Goal: Contribute content

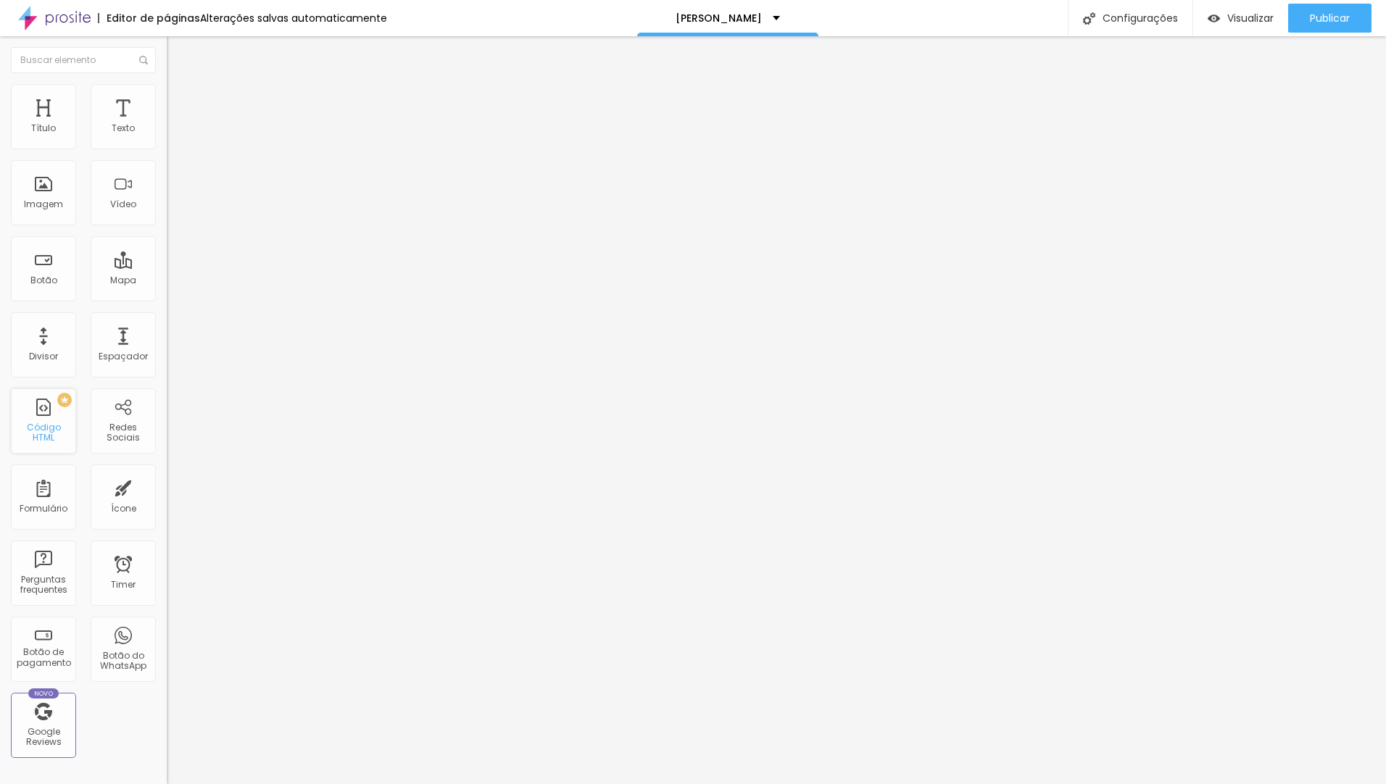
click at [39, 428] on div "Código HTML" at bounding box center [42, 433] width 57 height 21
click at [57, 426] on div "Código HTML" at bounding box center [42, 433] width 57 height 21
click at [178, 57] on img "button" at bounding box center [184, 53] width 12 height 12
click at [57, 426] on div "Código HTML" at bounding box center [42, 433] width 57 height 21
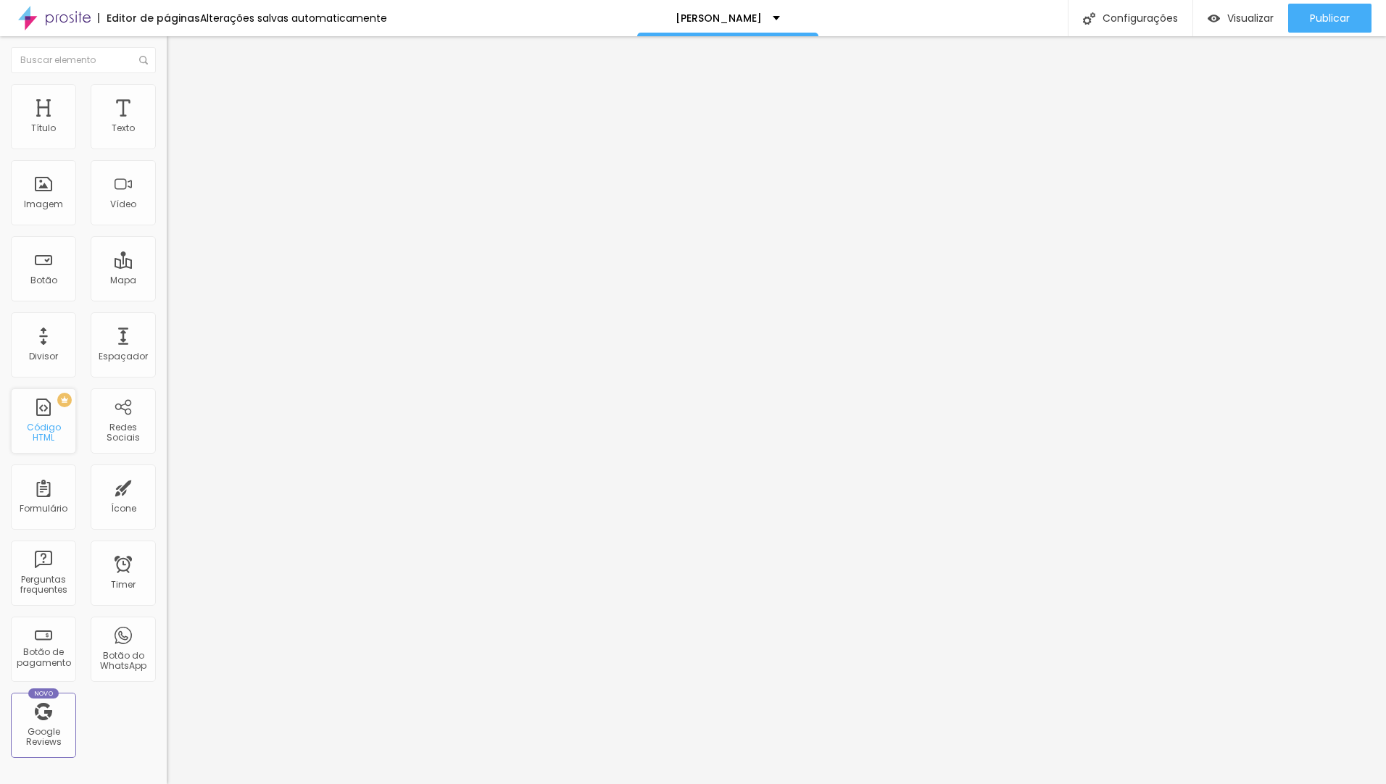
click at [57, 426] on div "Código HTML" at bounding box center [42, 433] width 57 height 21
click at [167, 99] on li "Avançado" at bounding box center [250, 106] width 167 height 14
click at [167, 327] on input "text" at bounding box center [254, 334] width 174 height 14
click at [167, 518] on div at bounding box center [250, 574] width 167 height 112
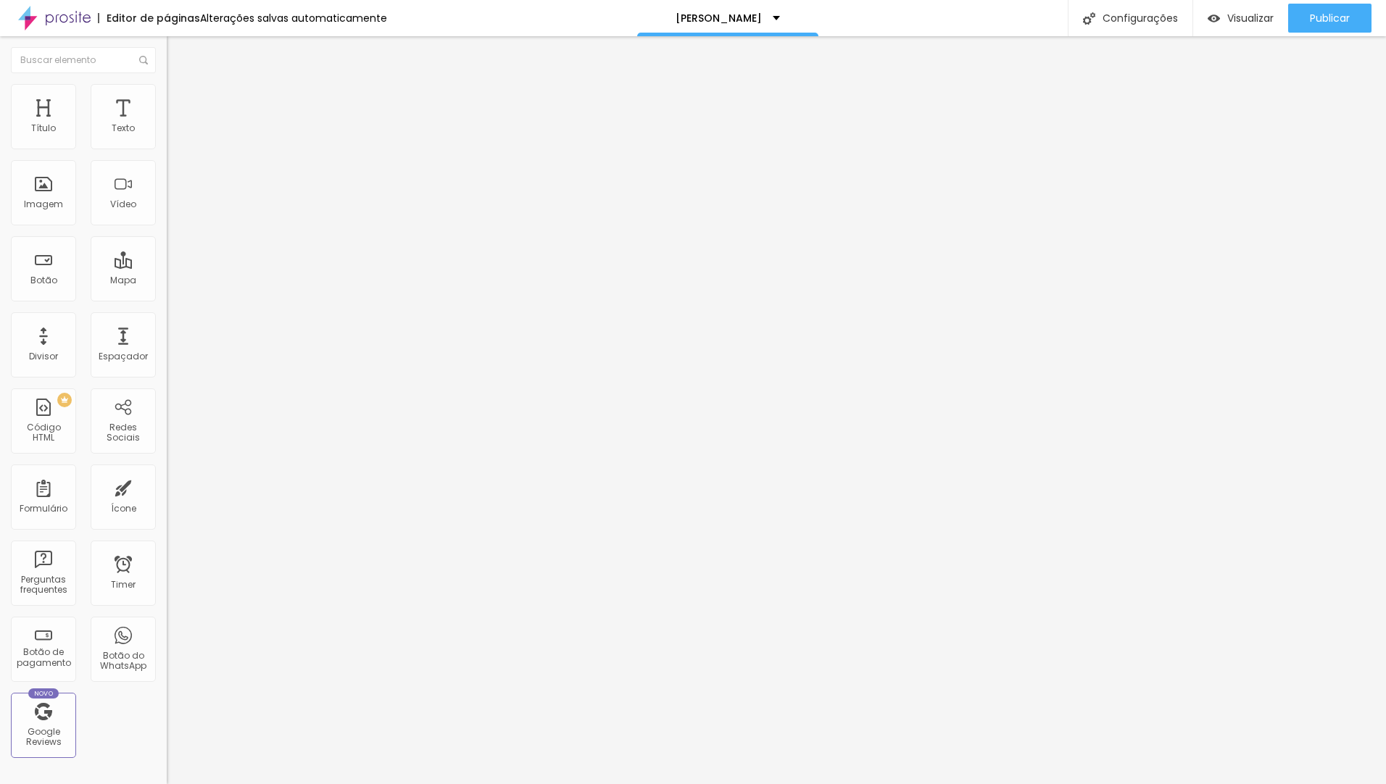
click at [167, 327] on input "text" at bounding box center [254, 334] width 174 height 14
click at [167, 368] on input "text" at bounding box center [254, 375] width 174 height 14
click at [167, 327] on input "text" at bounding box center [254, 334] width 174 height 14
paste input "<div style="position: relative; width: 100%; height: 0; padding-top: 177.7778%;…"
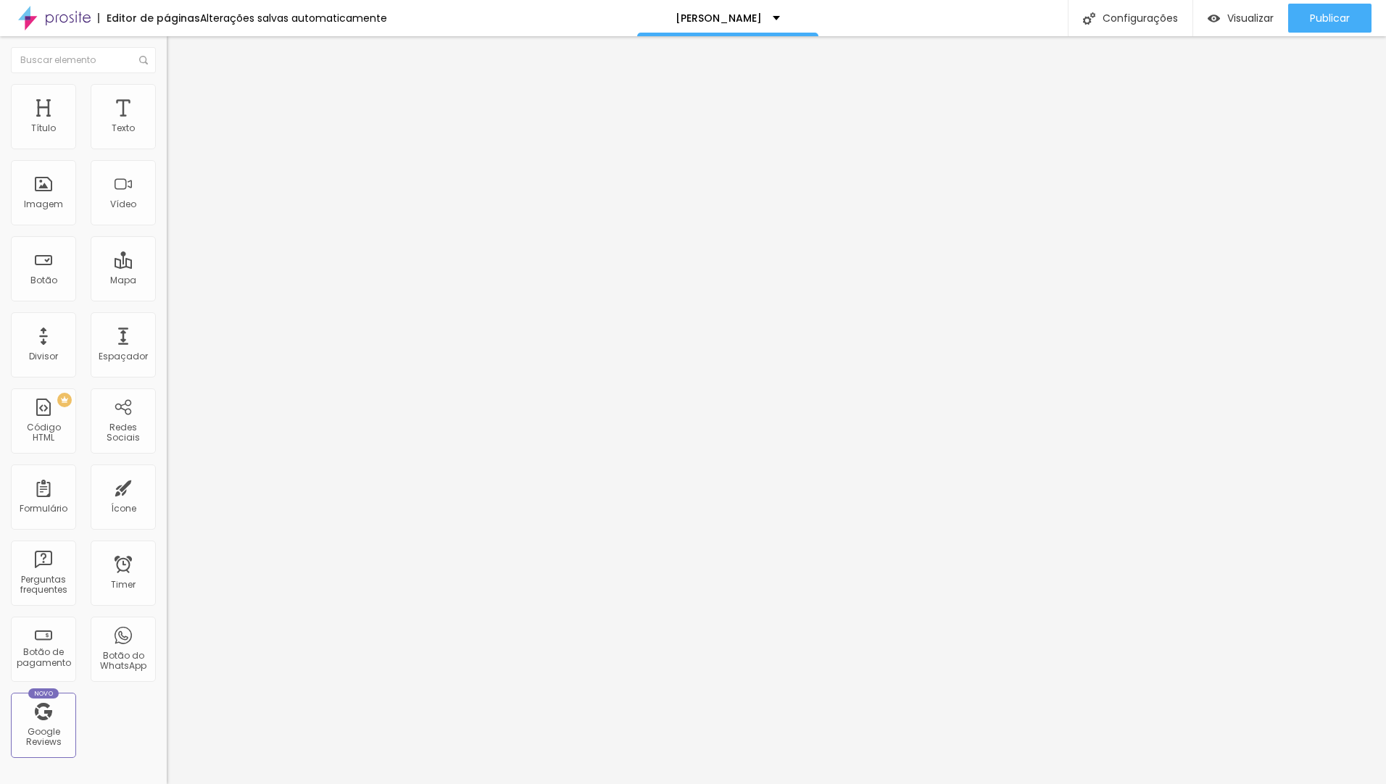
scroll to position [0, 3607]
type input "<div style="position: relative; width: 100%; height: 0; padding-top: 177.7778%;…"
click at [167, 327] on input "<div style="position: relative; width: 100%; height: 0; padding-top: 177.7778%;…" at bounding box center [254, 334] width 174 height 14
click at [167, 99] on li "Avançado" at bounding box center [250, 106] width 167 height 14
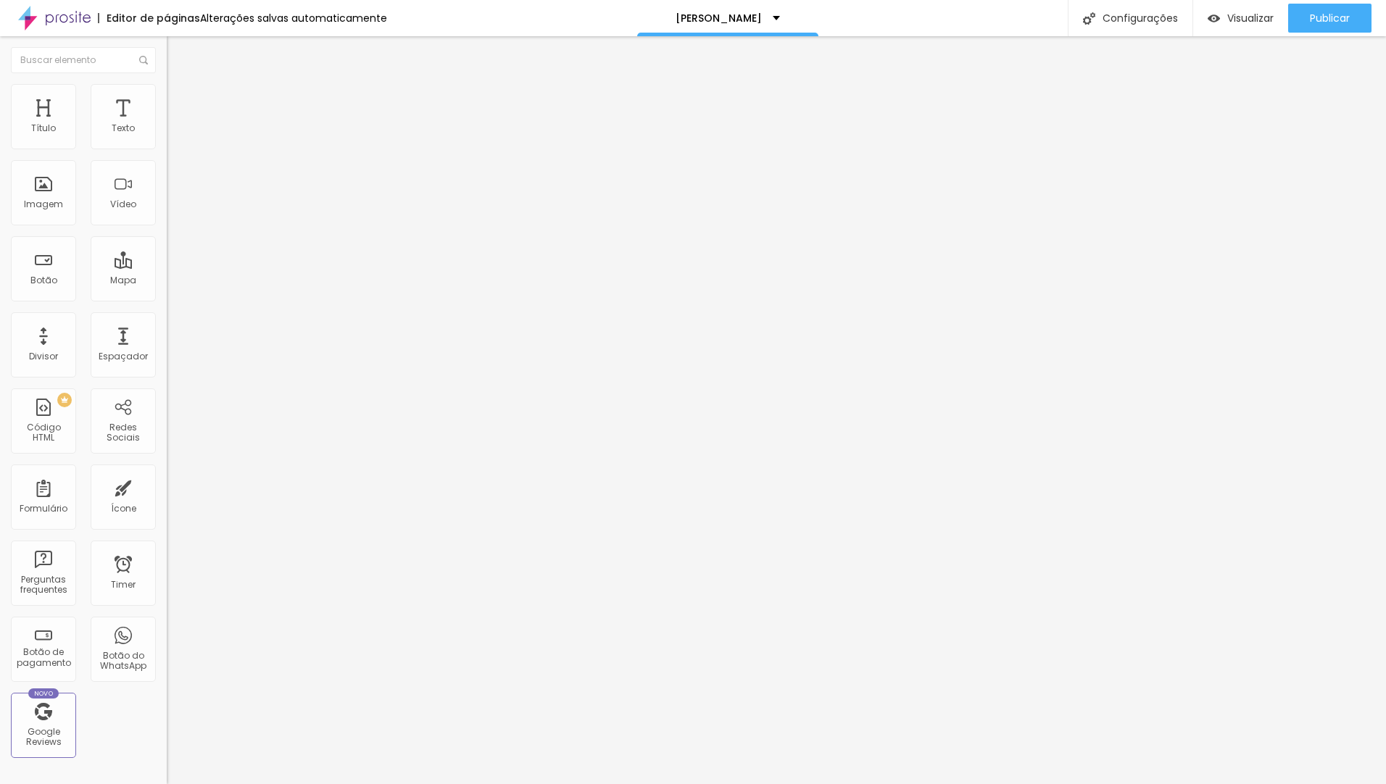
click at [167, 368] on input "text" at bounding box center [254, 375] width 174 height 14
click at [167, 518] on div at bounding box center [250, 574] width 167 height 112
paste textarea
click at [1227, 15] on span "Visualizar" at bounding box center [1250, 18] width 46 height 12
click at [180, 102] on span "Avançado" at bounding box center [204, 108] width 48 height 12
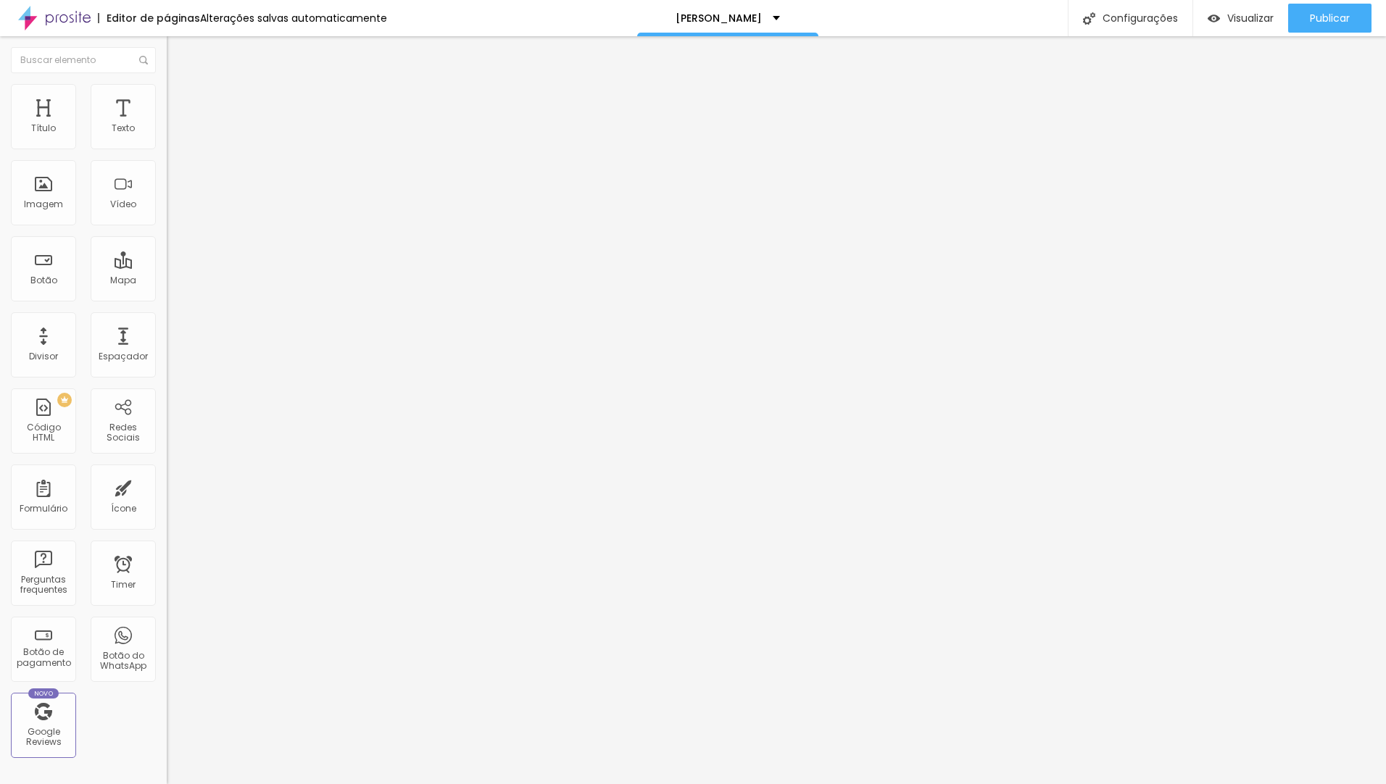
click at [167, 518] on div "< div style =" position : relative ; width : 100% ; height : 0 ; padding-top : …" at bounding box center [827, 568] width 1321 height 101
click at [137, 518] on div "https: //[DOMAIN_NAME][URL]" at bounding box center [143, 568] width 331 height 101
click at [1227, 21] on span "Visualizar" at bounding box center [1250, 18] width 46 height 12
